Goal: Use online tool/utility: Utilize a website feature to perform a specific function

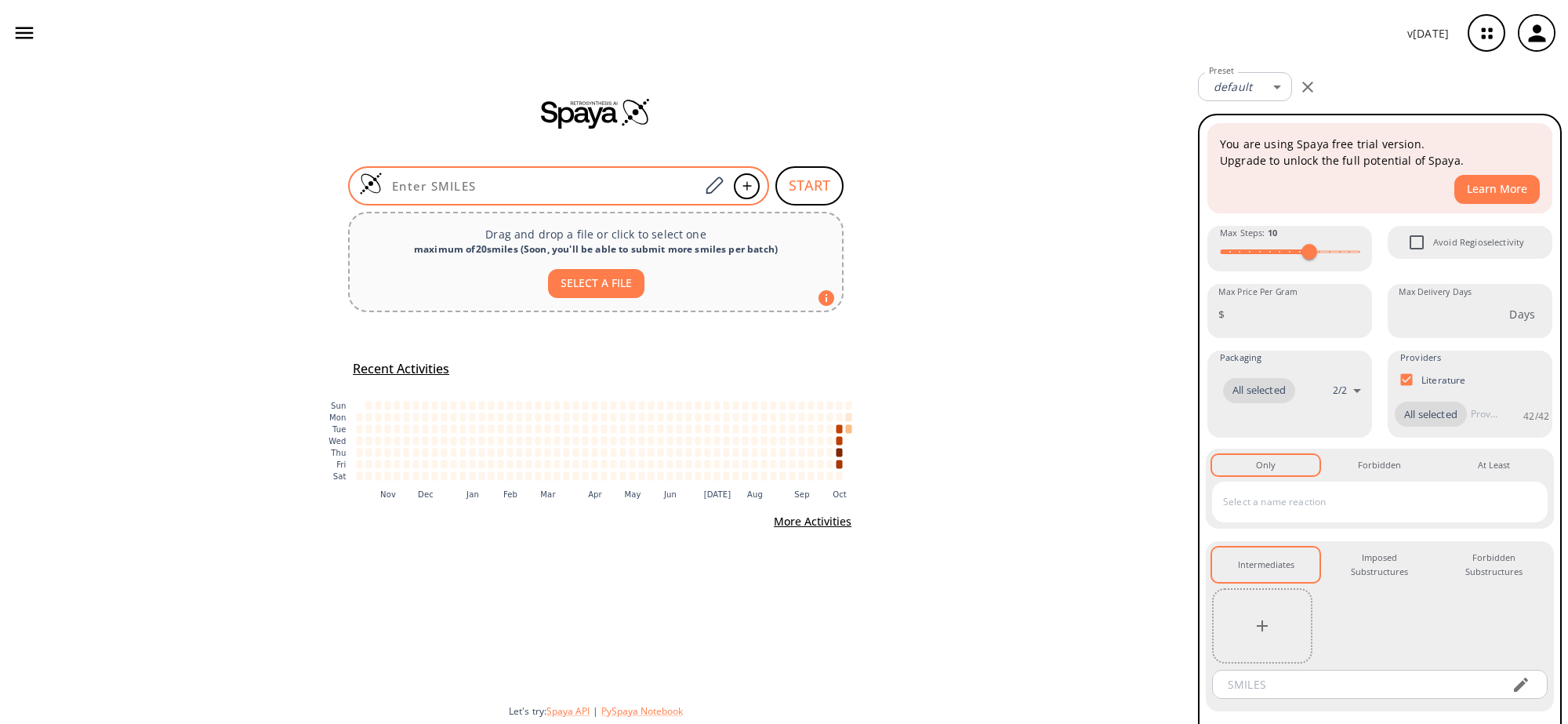
click at [637, 193] on input at bounding box center [541, 186] width 317 height 16
paste input "ClC1=CC=CC2=C1C(CCN(C)C)=CN2"
type input "ClC1=CC=CC2=C1C(CCN(C)C)=CN2"
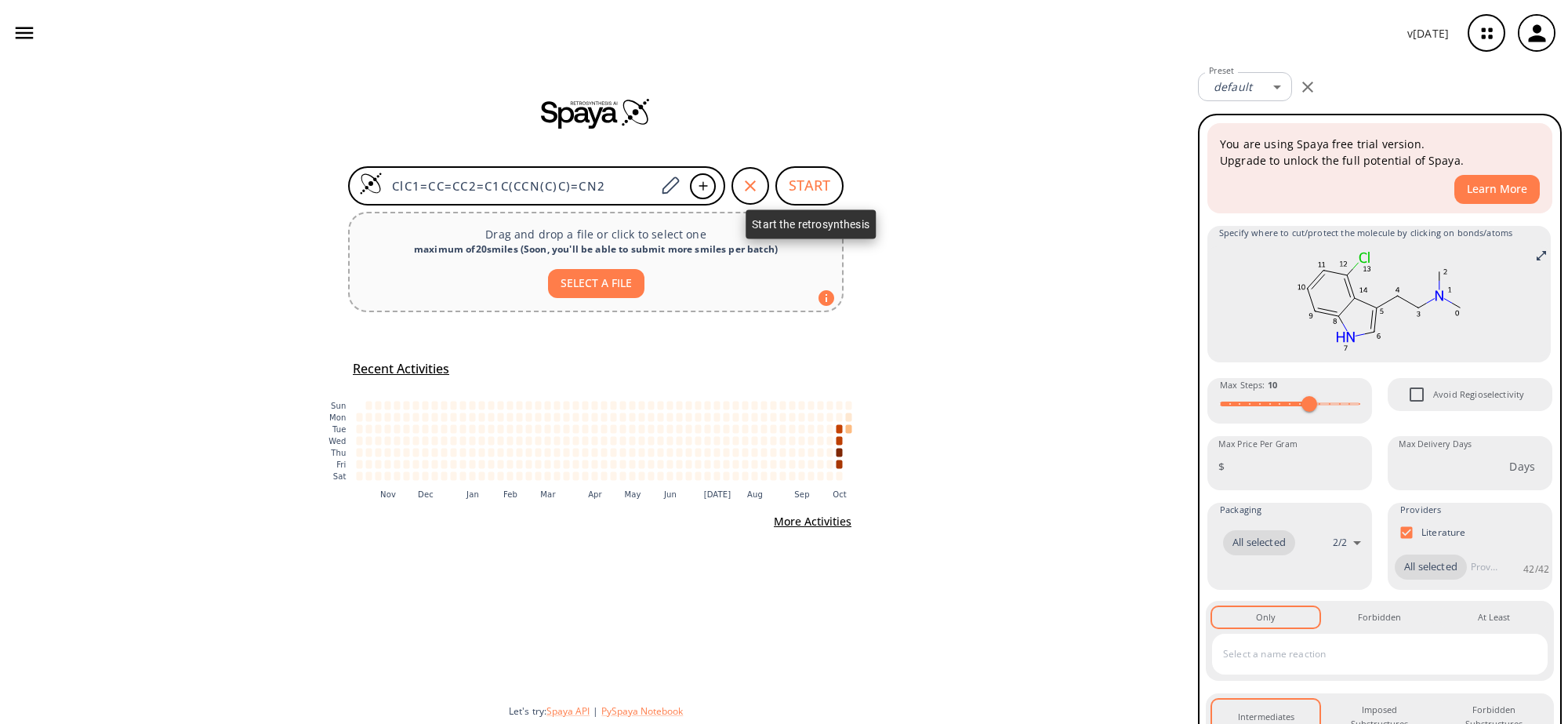
click at [836, 183] on button "START" at bounding box center [809, 186] width 68 height 39
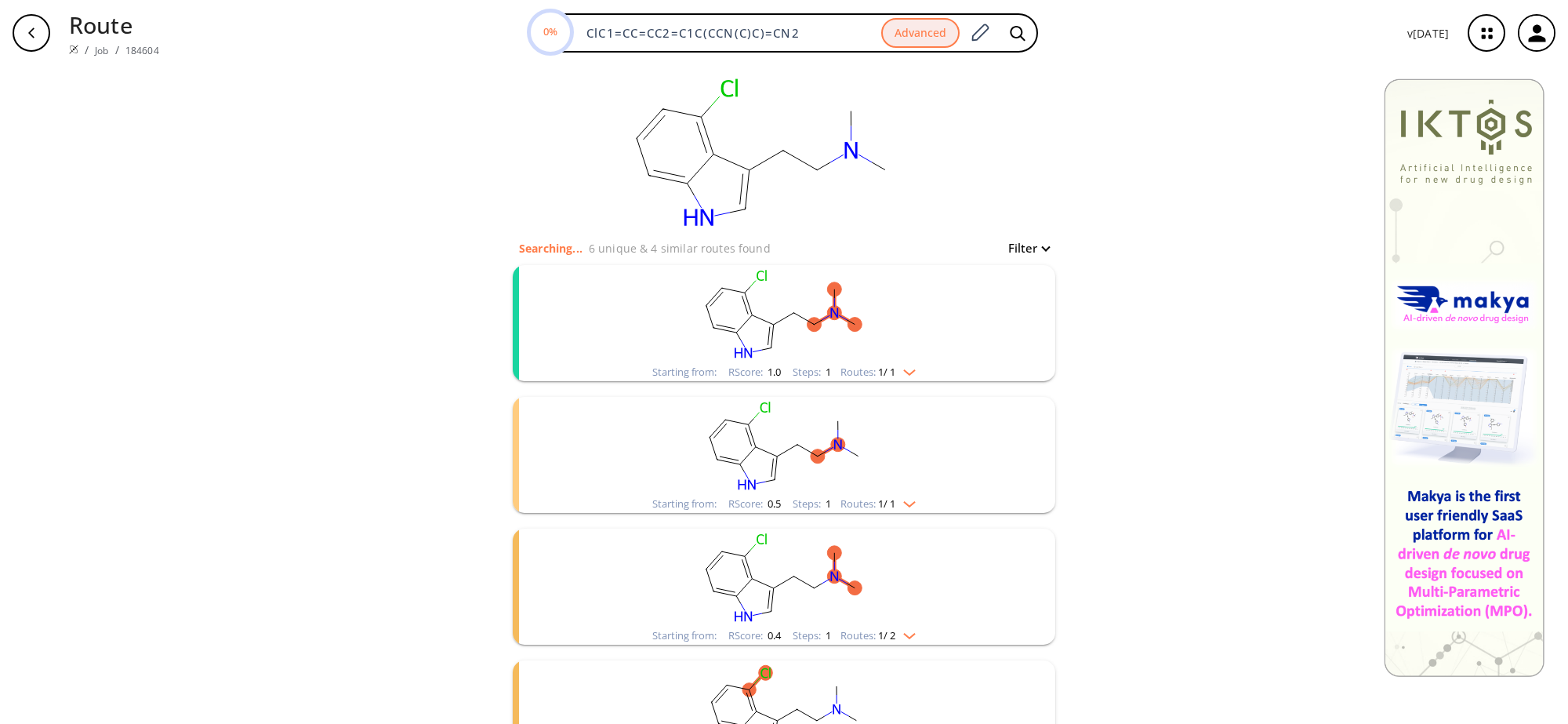
click at [750, 303] on rect "clusters" at bounding box center [784, 314] width 407 height 98
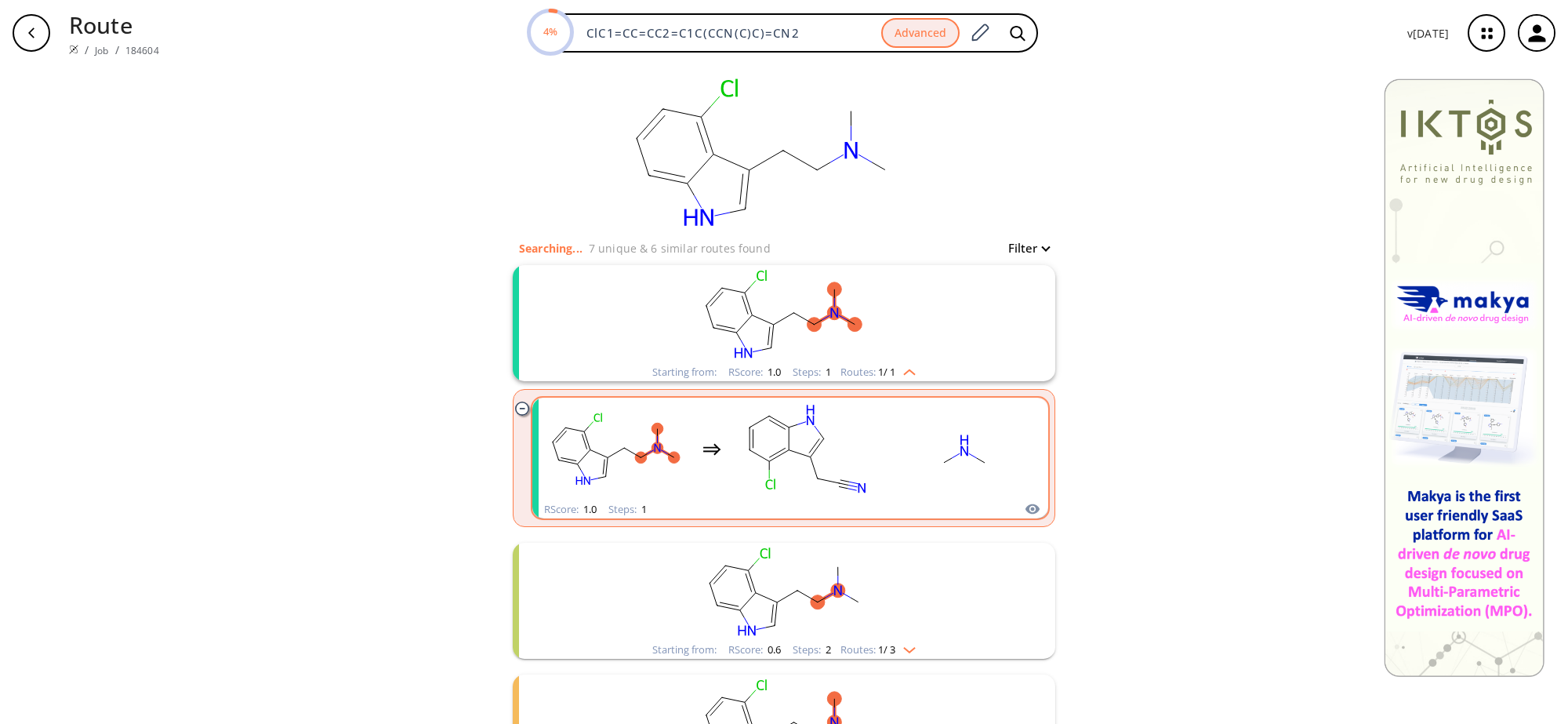
click at [746, 452] on rect "clusters" at bounding box center [808, 449] width 141 height 98
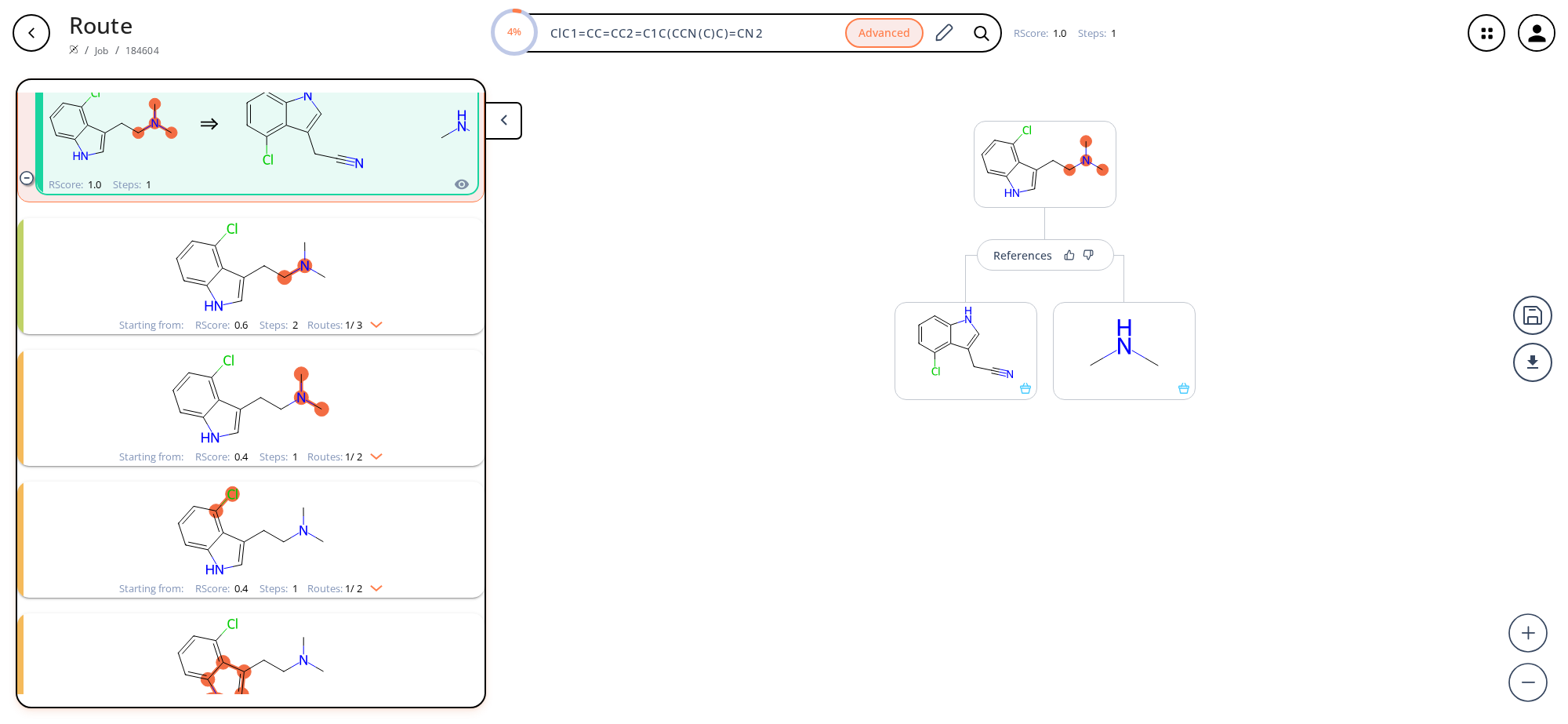
scroll to position [226, 0]
click at [249, 494] on rect "clusters" at bounding box center [250, 526] width 407 height 98
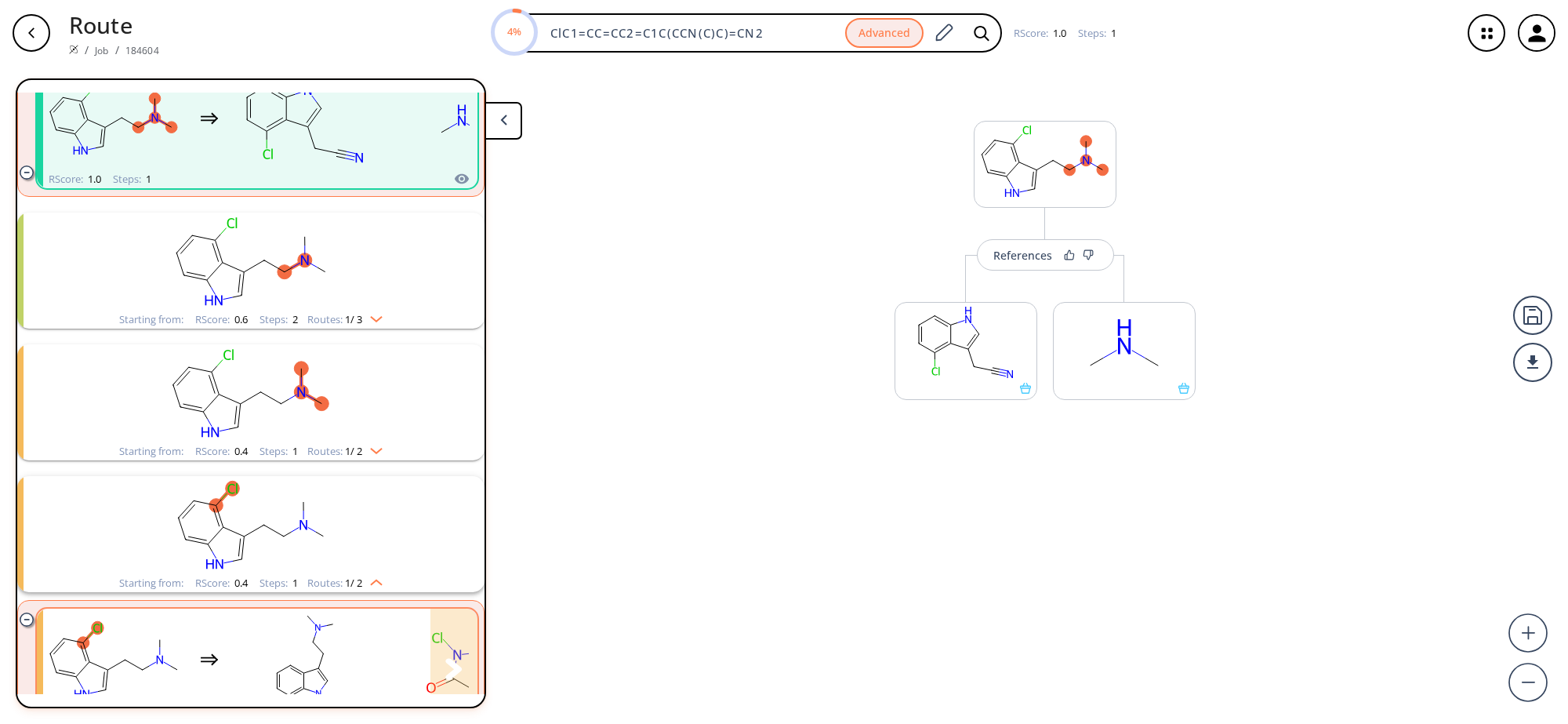
click at [204, 661] on icon "clusters" at bounding box center [207, 662] width 15 height 2
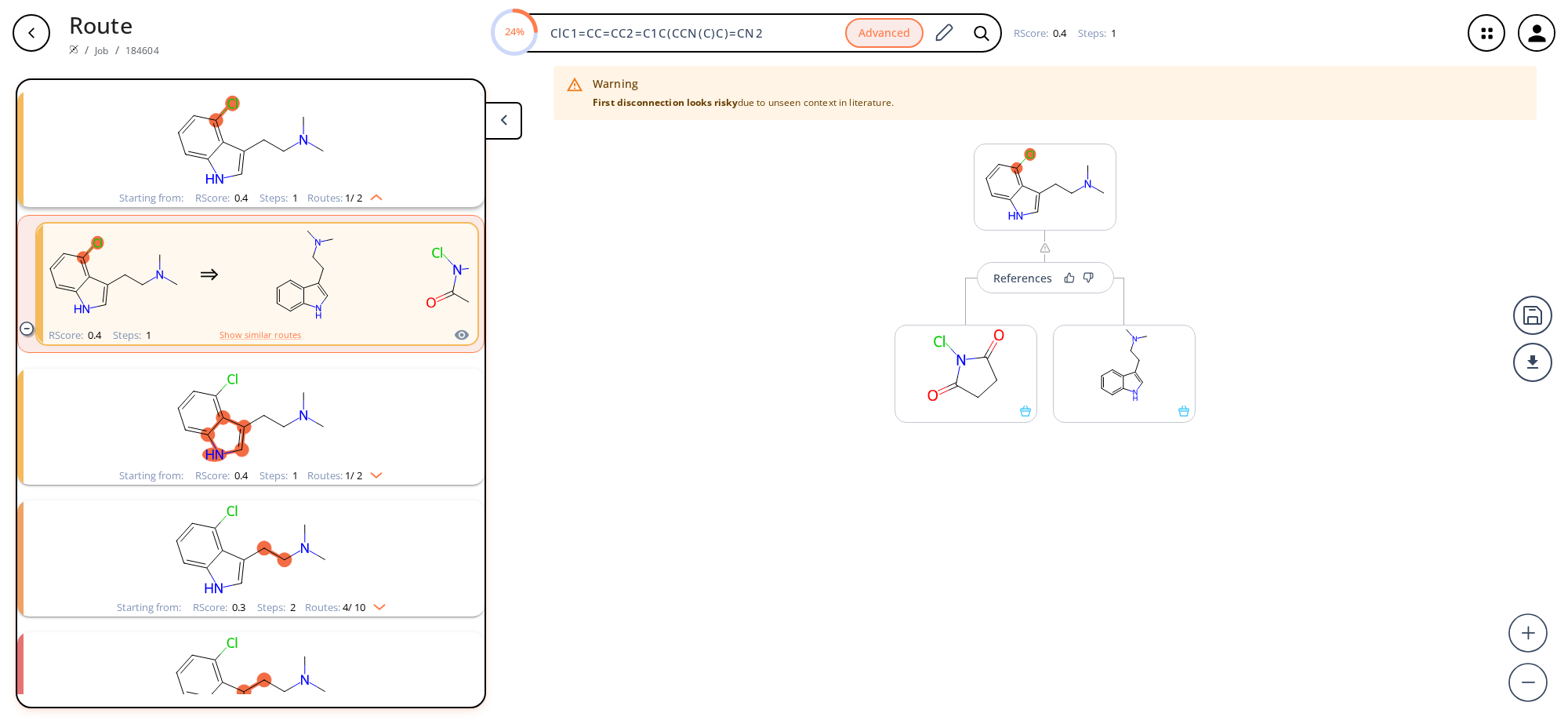
scroll to position [1139, 0]
